Goal: Navigation & Orientation: Find specific page/section

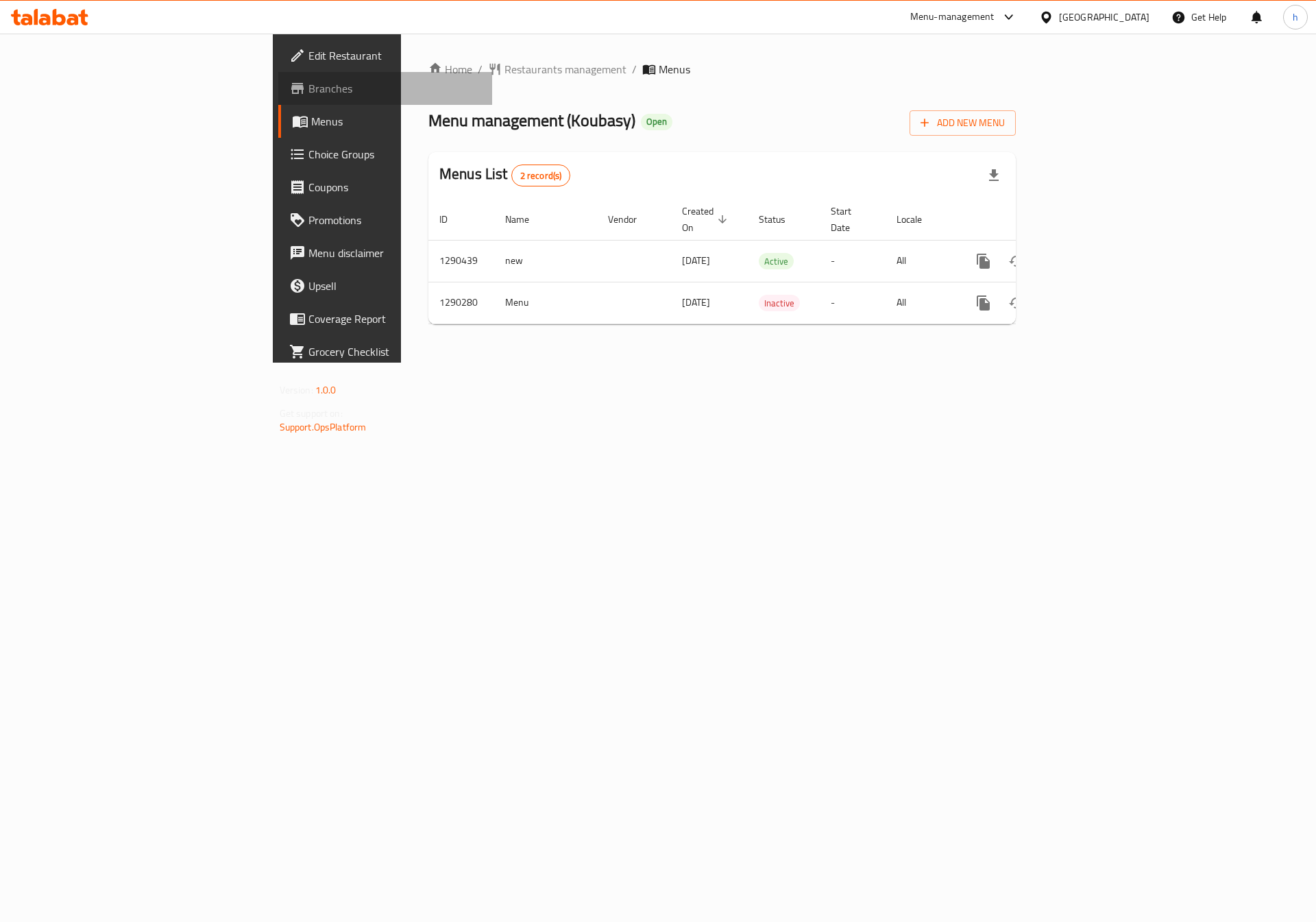
click at [309, 89] on span "Branches" at bounding box center [396, 89] width 174 height 17
click at [312, 123] on span "Menus" at bounding box center [397, 121] width 171 height 17
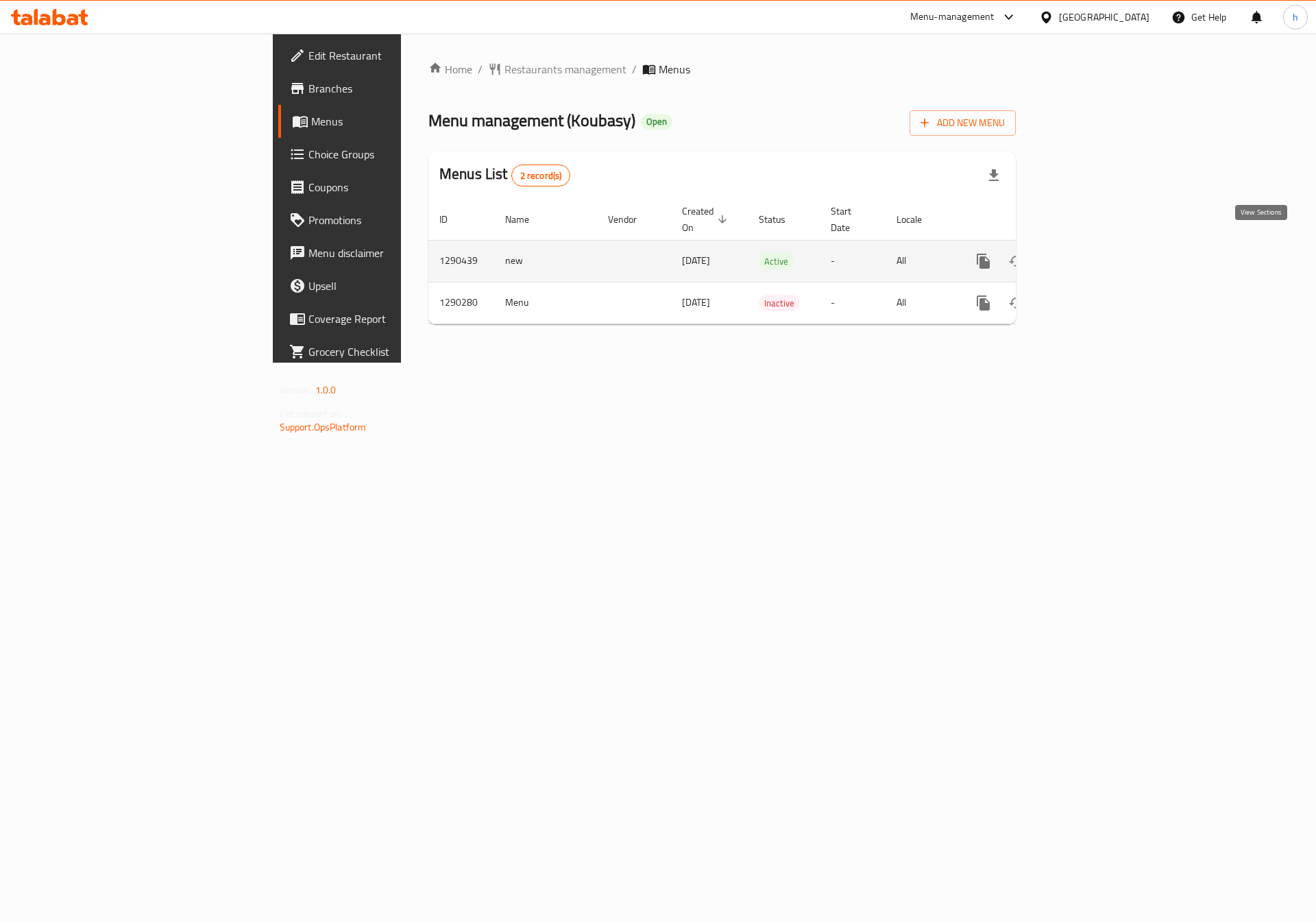
click at [1090, 253] on icon "enhanced table" at bounding box center [1083, 262] width 17 height 17
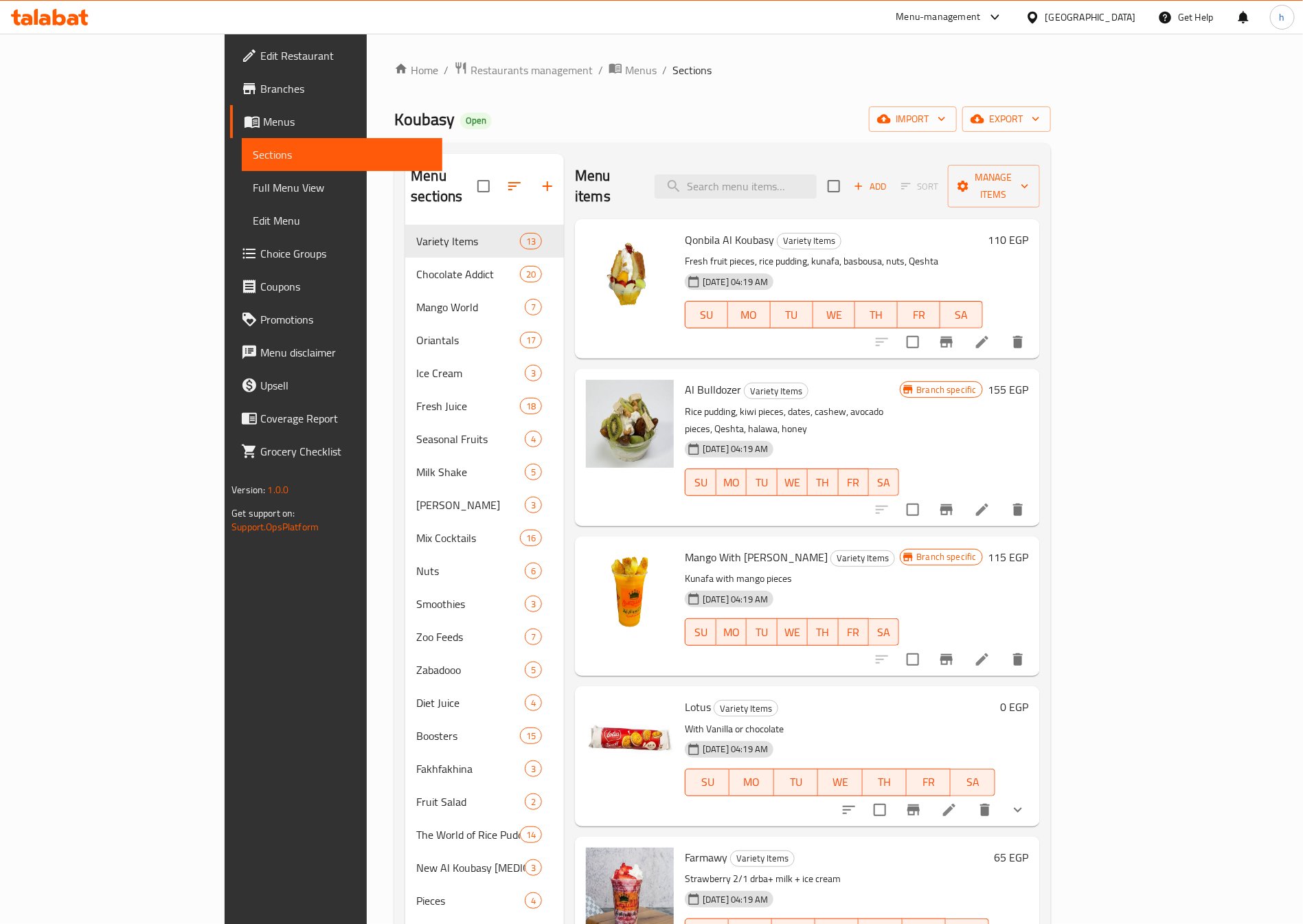
click at [253, 194] on span "Full Menu View" at bounding box center [342, 187] width 179 height 17
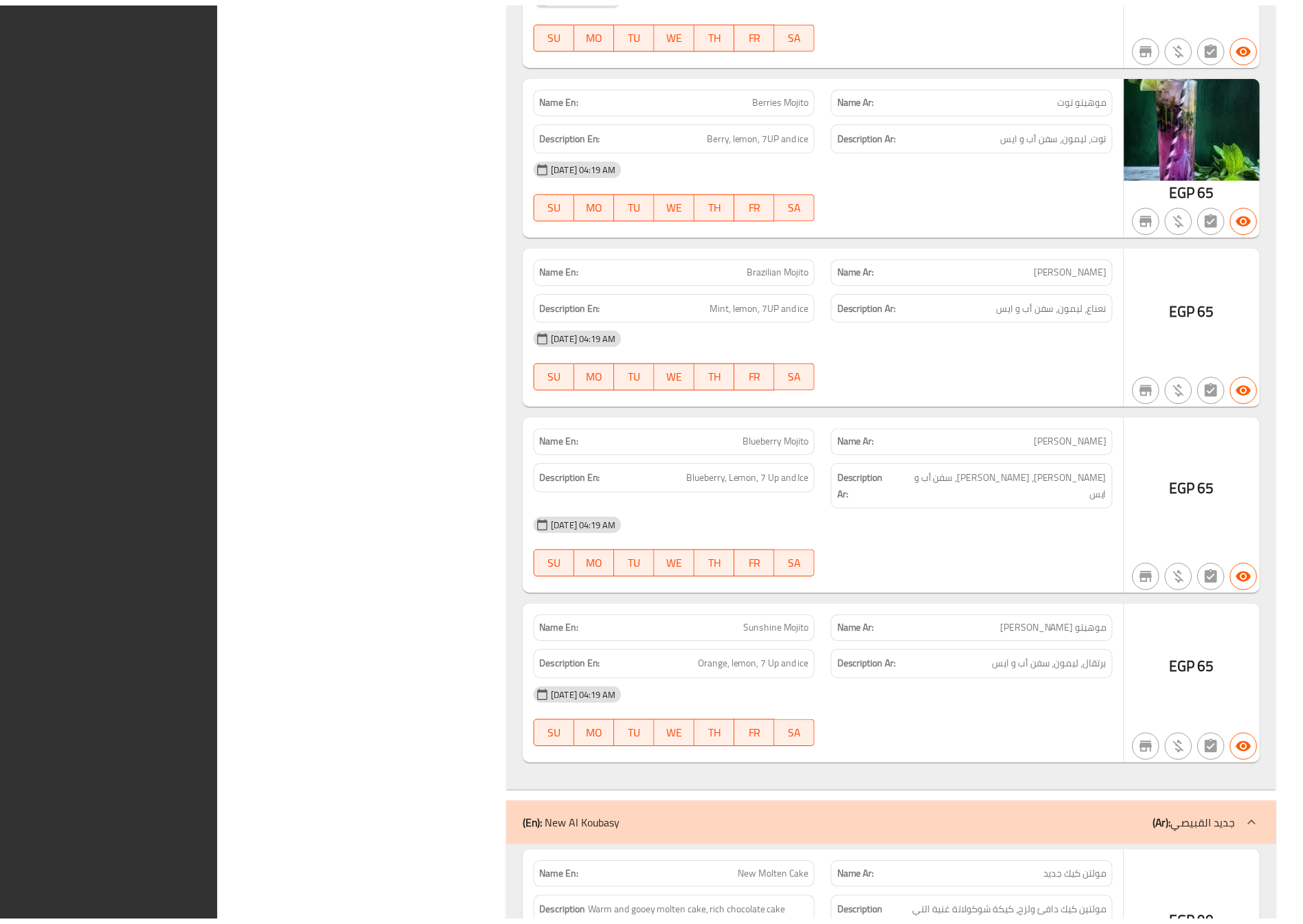
scroll to position [49183, 0]
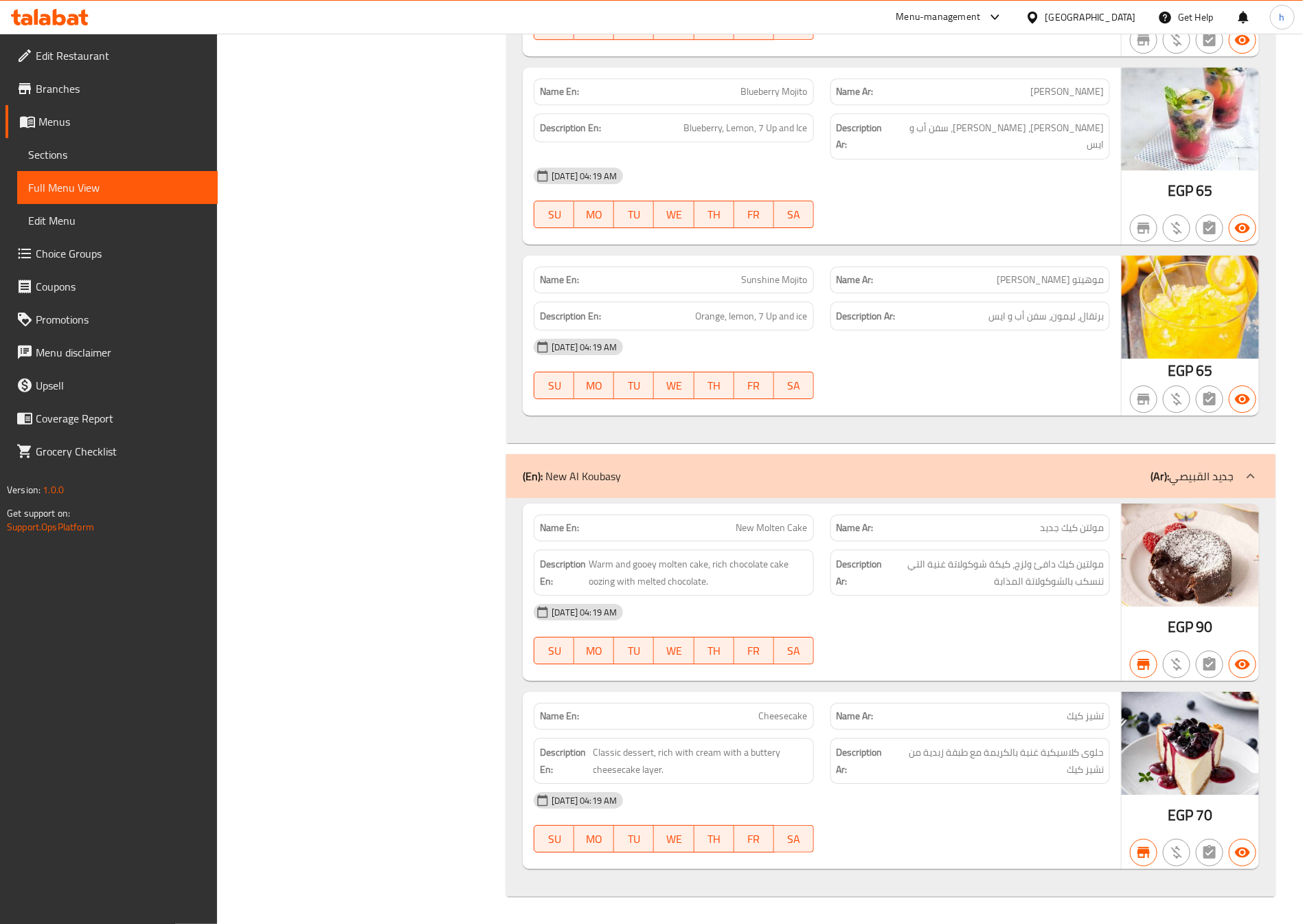
click at [129, 84] on span "Branches" at bounding box center [121, 89] width 171 height 17
